Goal: Ask a question

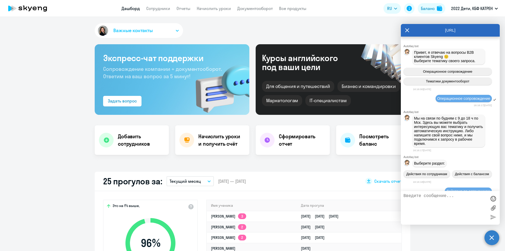
select select "30"
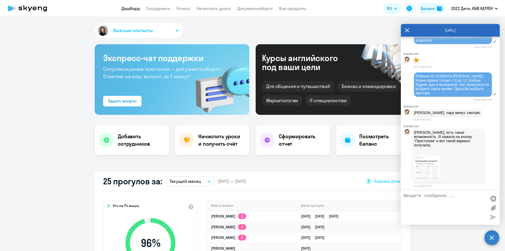
scroll to position [1291, 0]
click at [429, 166] on img at bounding box center [427, 168] width 26 height 25
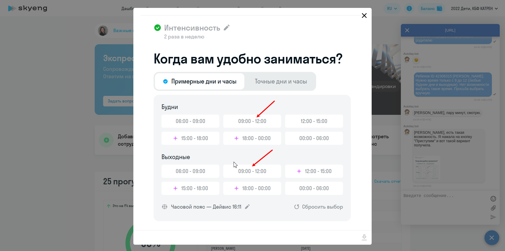
click at [363, 15] on icon "Close" at bounding box center [364, 15] width 5 height 5
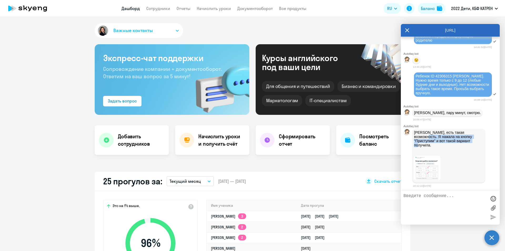
drag, startPoint x: 474, startPoint y: 138, endPoint x: 455, endPoint y: 144, distance: 19.7
click at [455, 144] on p "[PERSON_NAME], есть такая возможность. Я нажала на кнопку "Приступим" и вот так…" at bounding box center [448, 142] width 69 height 25
click at [423, 198] on textarea at bounding box center [445, 207] width 83 height 28
drag, startPoint x: 436, startPoint y: 202, endPoint x: 403, endPoint y: 195, distance: 34.1
click at [403, 195] on div "Родитель самостоятельно сможет это сделать?" at bounding box center [450, 208] width 99 height 34
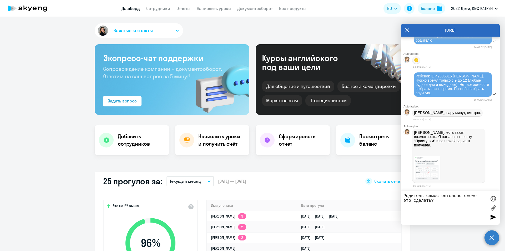
click at [442, 203] on textarea "Родитель самостоятельно сможет это сделать?" at bounding box center [445, 207] width 83 height 28
click at [466, 198] on textarea "Родитель самостоятельно сможет это сделать?" at bounding box center [445, 207] width 83 height 28
type textarea "Родитель самостоятельно может это сделать?"
click at [493, 216] on div at bounding box center [493, 217] width 8 height 8
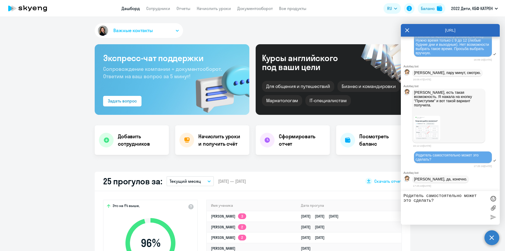
scroll to position [1331, 0]
drag, startPoint x: 430, startPoint y: 95, endPoint x: 456, endPoint y: 105, distance: 27.3
click at [456, 105] on p "[PERSON_NAME], есть такая возможность. Я нажала на кнопку "Приступим" и вот так…" at bounding box center [448, 102] width 69 height 25
copy p "есть такая возможность. Я нажала на кнопку "Приступим" и вот такой вариант полу…"
click at [422, 133] on img at bounding box center [427, 128] width 26 height 25
